Goal: Answer question/provide support

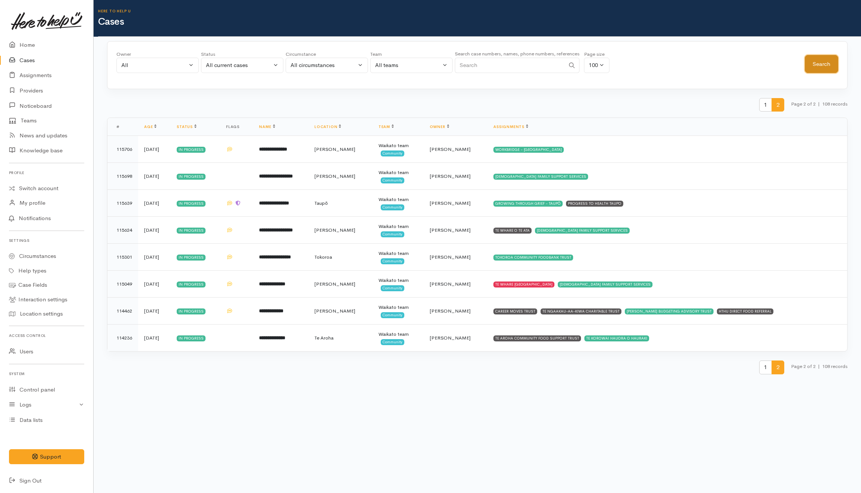
click at [819, 60] on button "Search" at bounding box center [821, 64] width 33 height 18
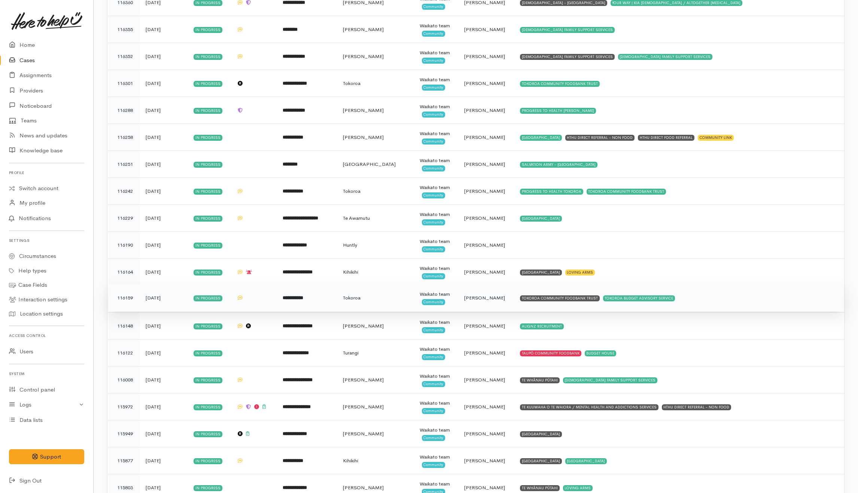
scroll to position [2380, 0]
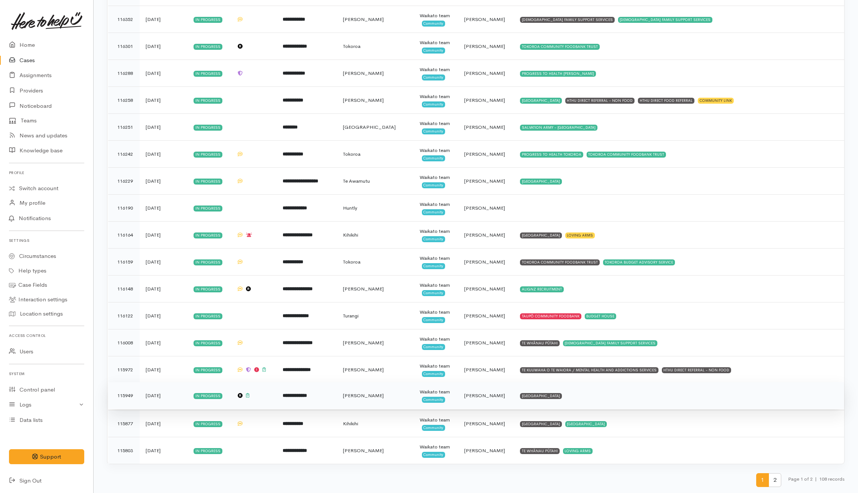
click at [612, 395] on td "WAIMARIE COMMUNITY HOUSE" at bounding box center [679, 395] width 330 height 27
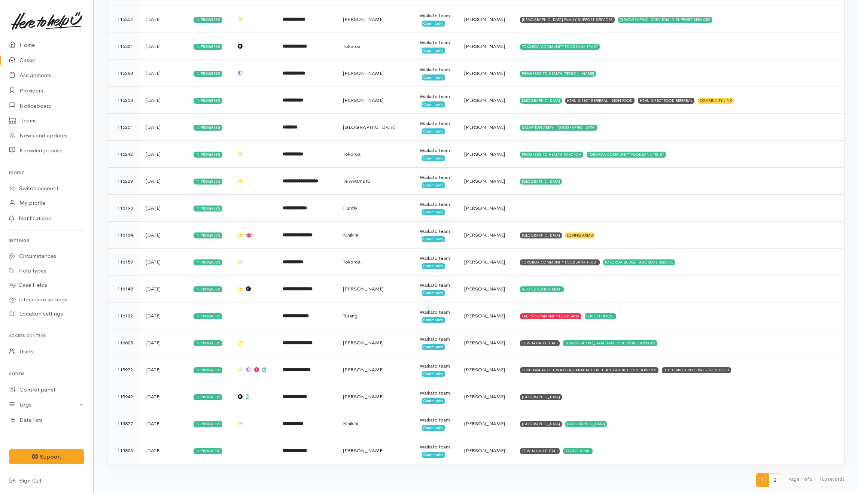
click at [779, 484] on div "1 2 Page 1 of 2 | 108 records" at bounding box center [799, 483] width 91 height 20
click at [768, 479] on span "2" at bounding box center [774, 480] width 13 height 14
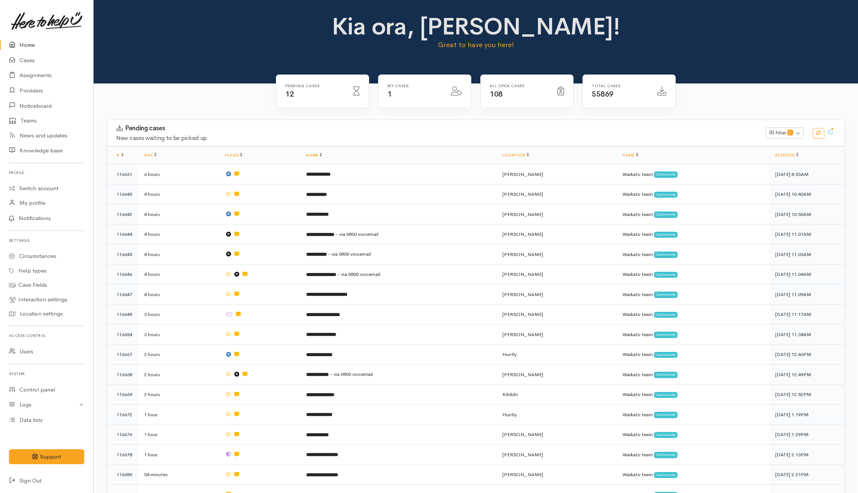
scroll to position [130, 0]
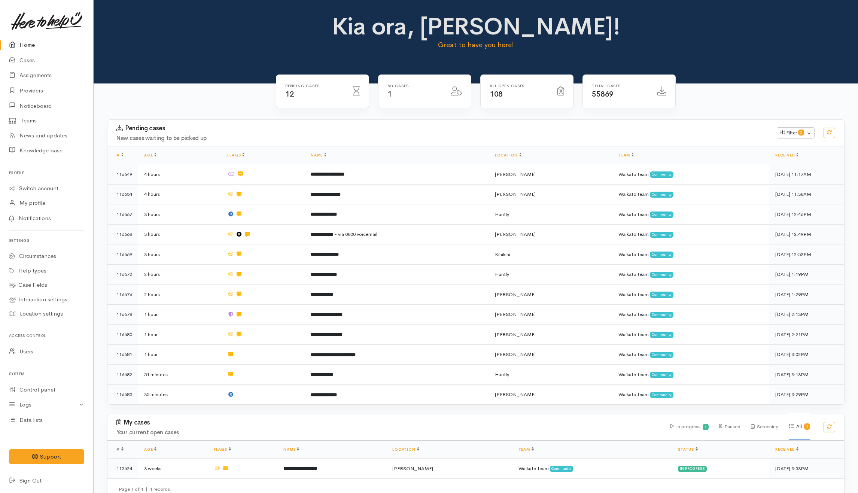
scroll to position [12, 0]
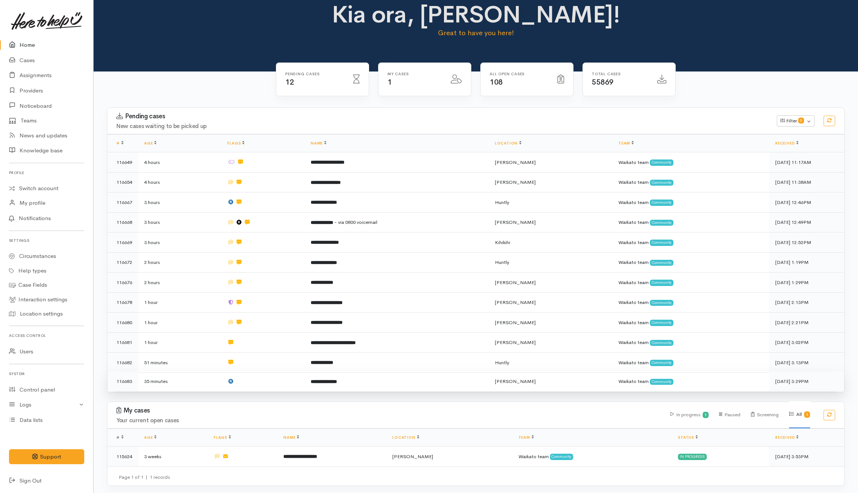
click at [299, 380] on td at bounding box center [262, 381] width 83 height 20
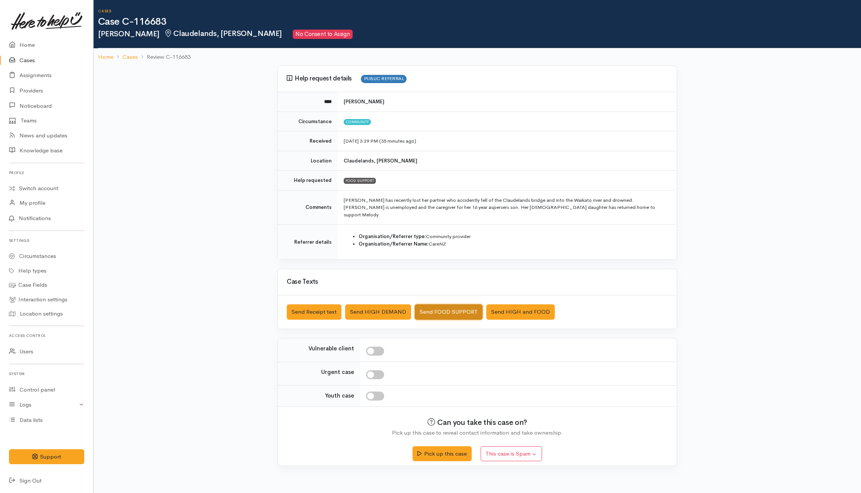
click at [461, 307] on button "Send FOOD SUPPORT" at bounding box center [449, 311] width 68 height 15
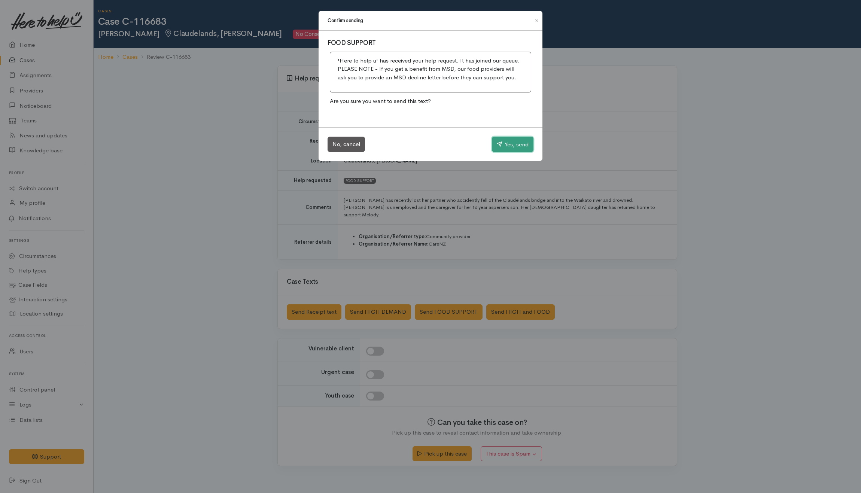
click at [512, 143] on button "Yes, send" at bounding box center [513, 145] width 42 height 16
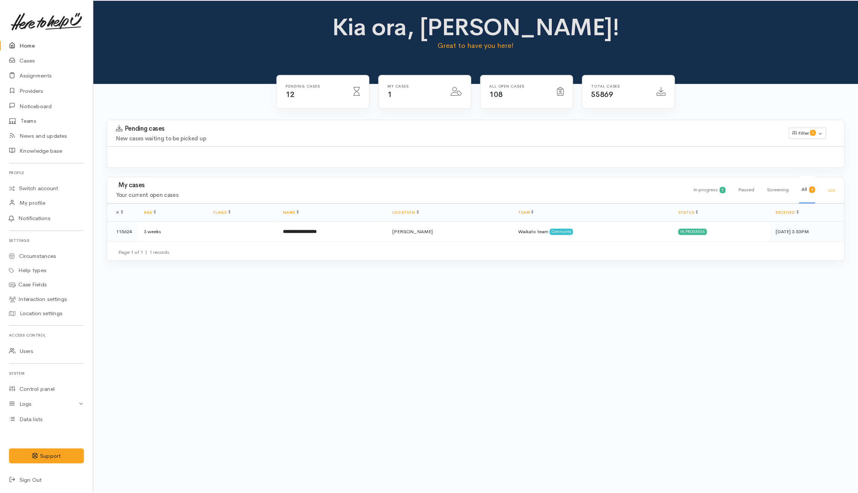
scroll to position [12, 0]
